Goal: Transaction & Acquisition: Book appointment/travel/reservation

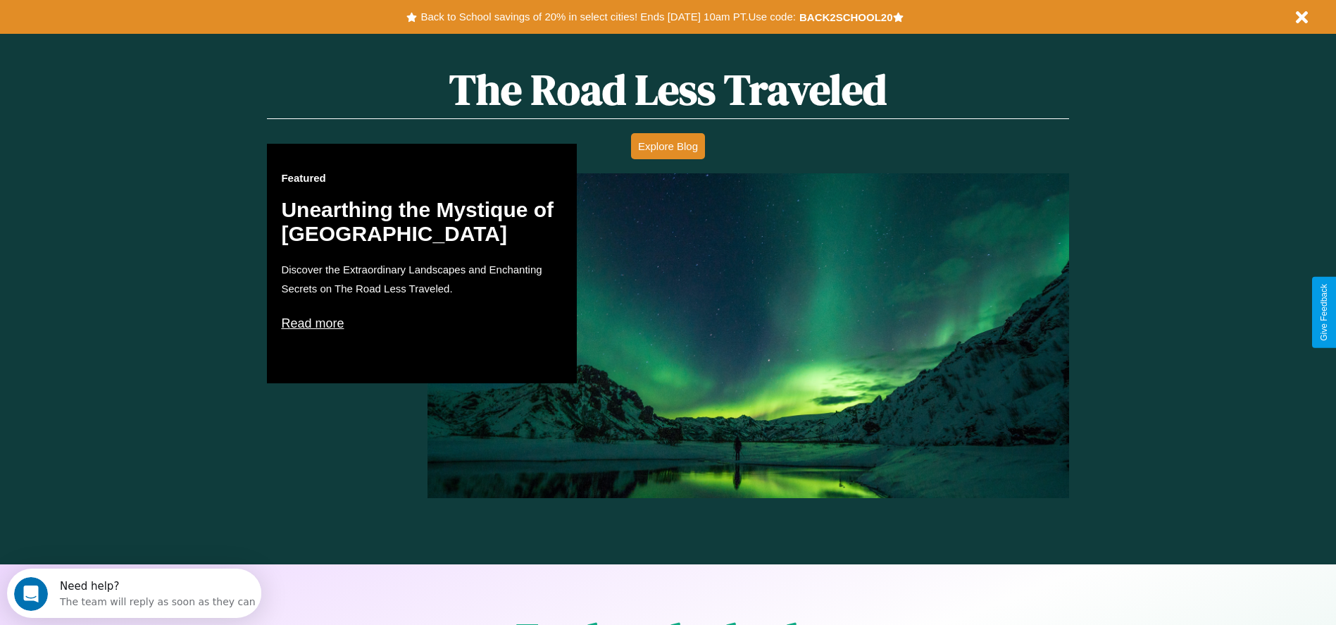
scroll to position [804, 0]
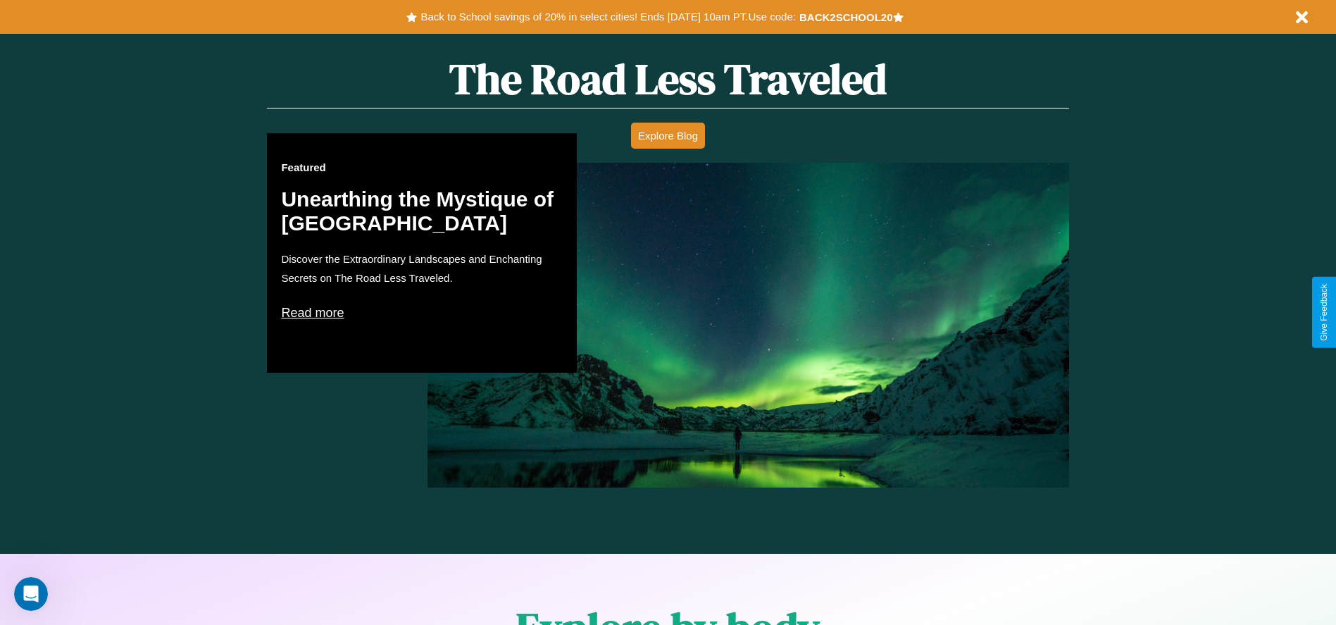
click at [422, 312] on p "Read more" at bounding box center [422, 312] width 282 height 23
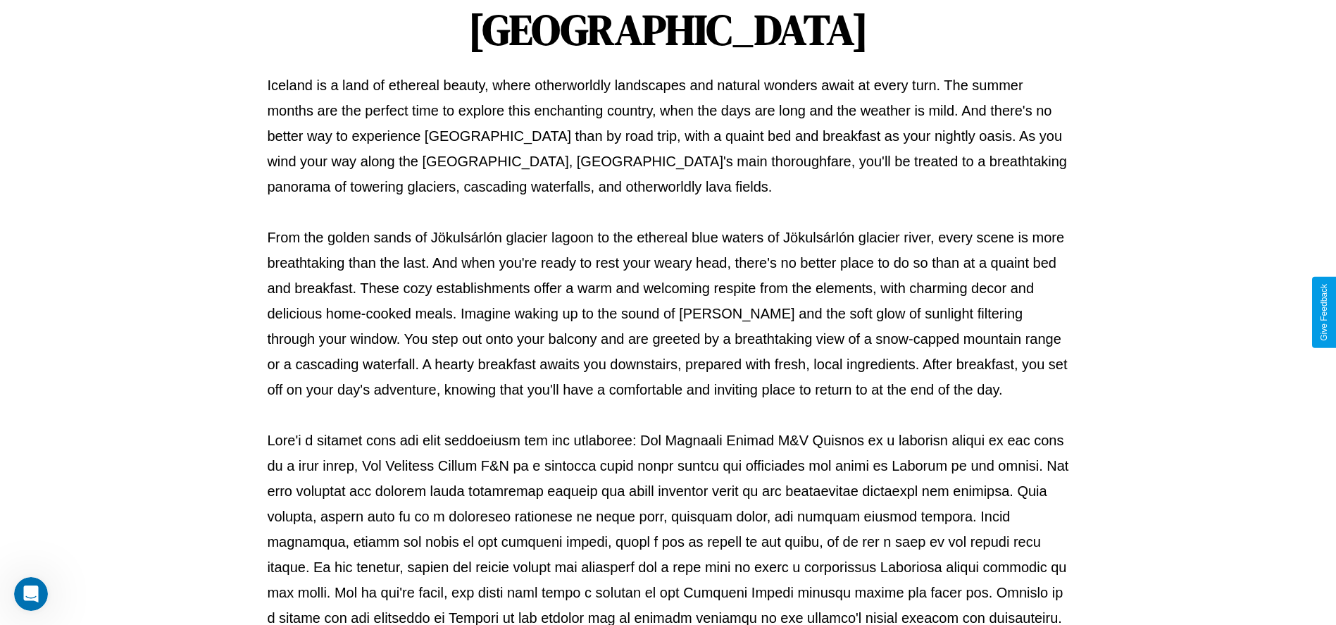
scroll to position [467, 0]
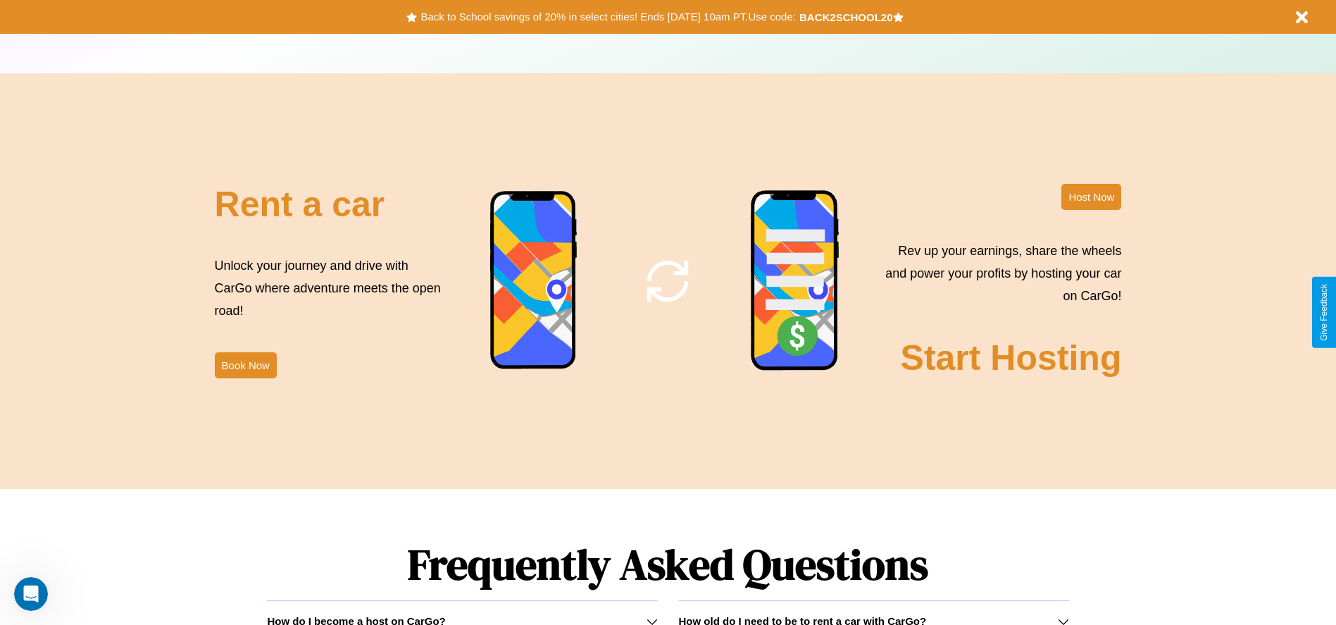
scroll to position [1704, 0]
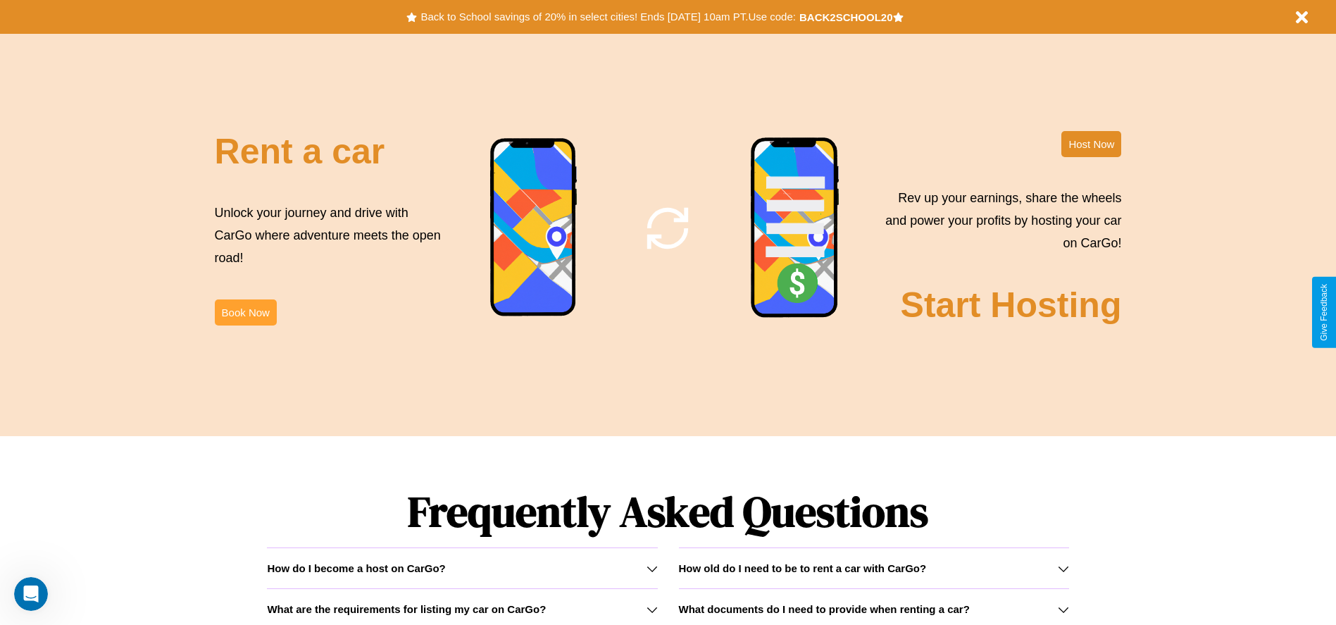
click at [245, 312] on button "Book Now" at bounding box center [246, 312] width 62 height 26
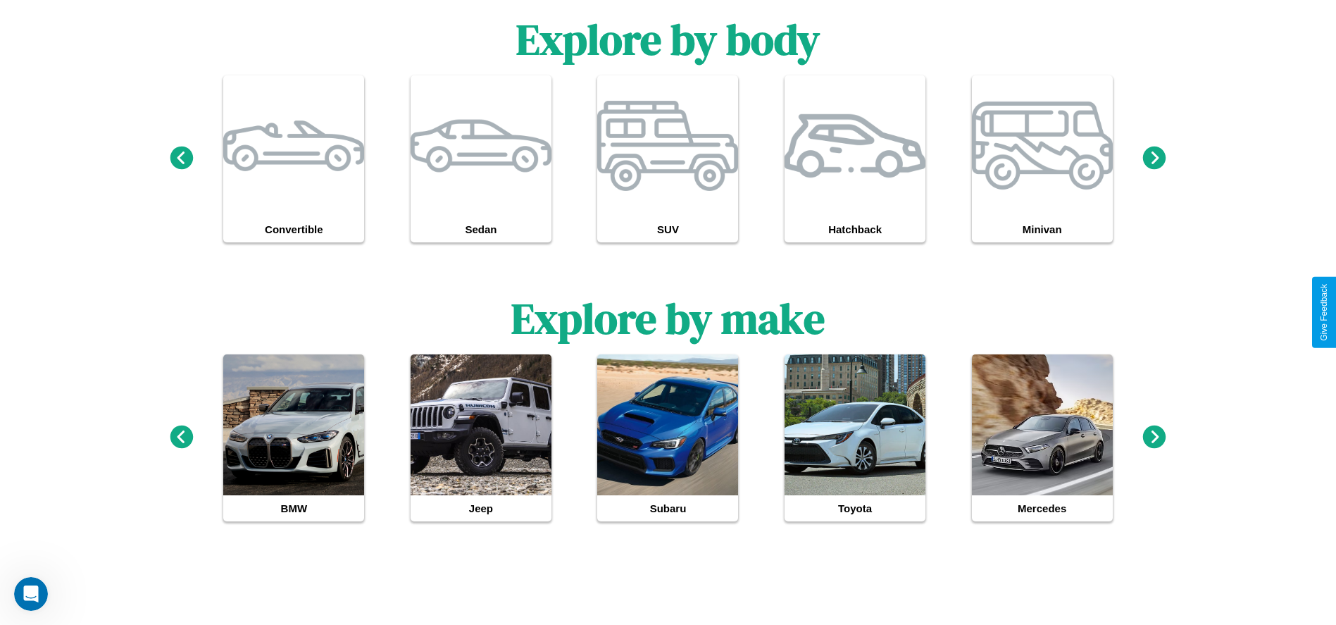
scroll to position [1302, 0]
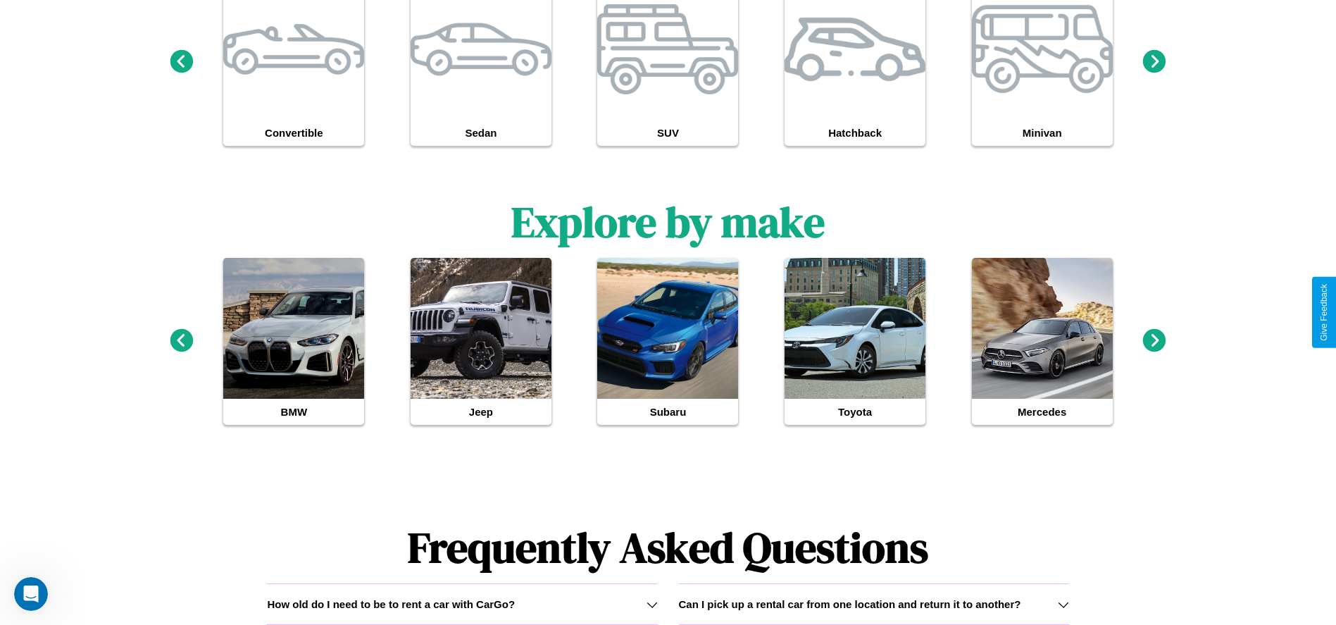
type input "*********"
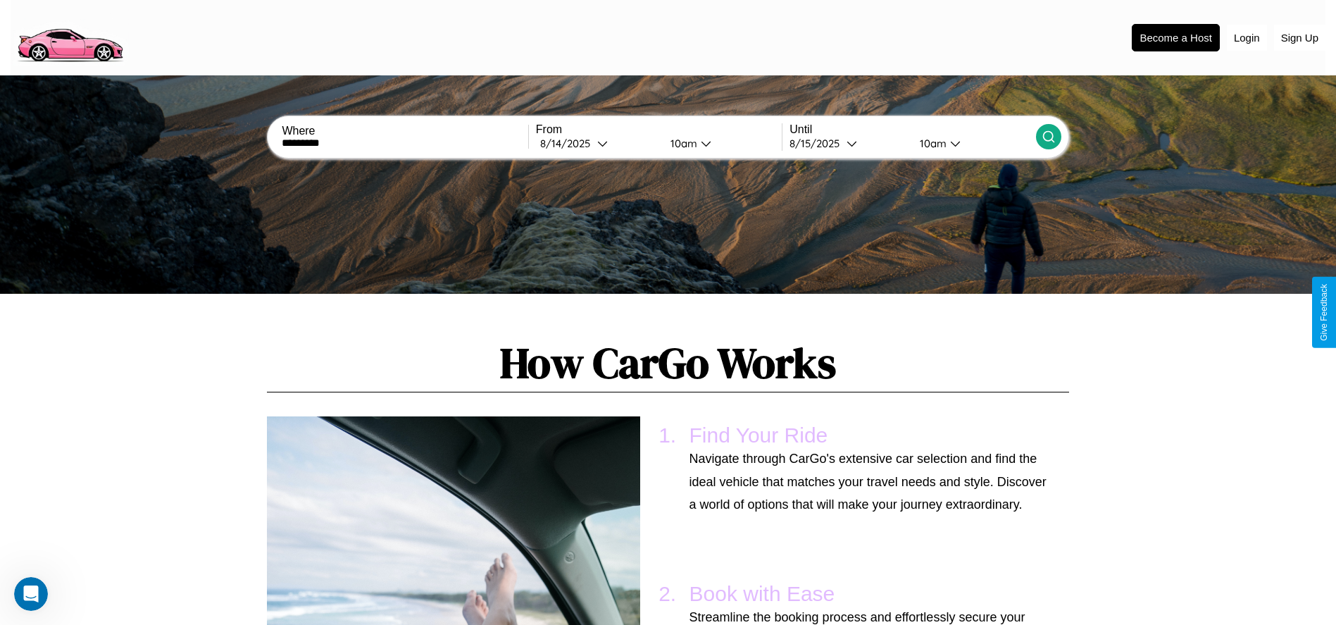
click at [1048, 137] on icon at bounding box center [1049, 137] width 14 height 14
